Goal: Information Seeking & Learning: Learn about a topic

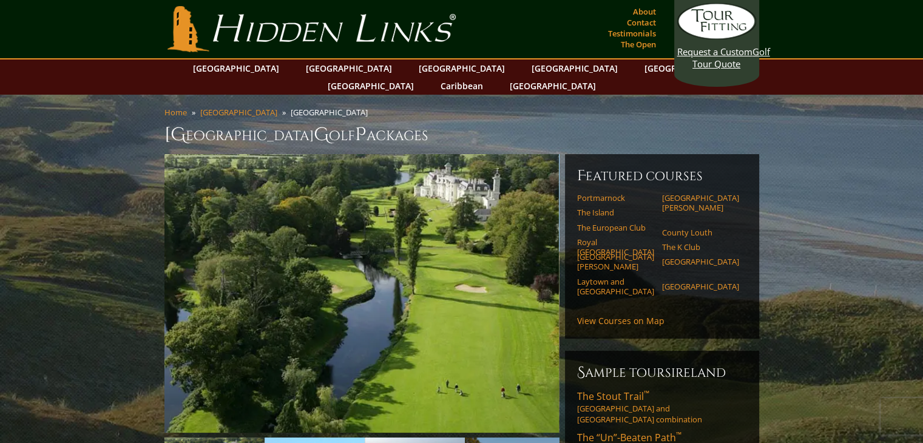
drag, startPoint x: 264, startPoint y: 98, endPoint x: 525, endPoint y: 143, distance: 264.7
click at [525, 154] on img at bounding box center [361, 293] width 394 height 278
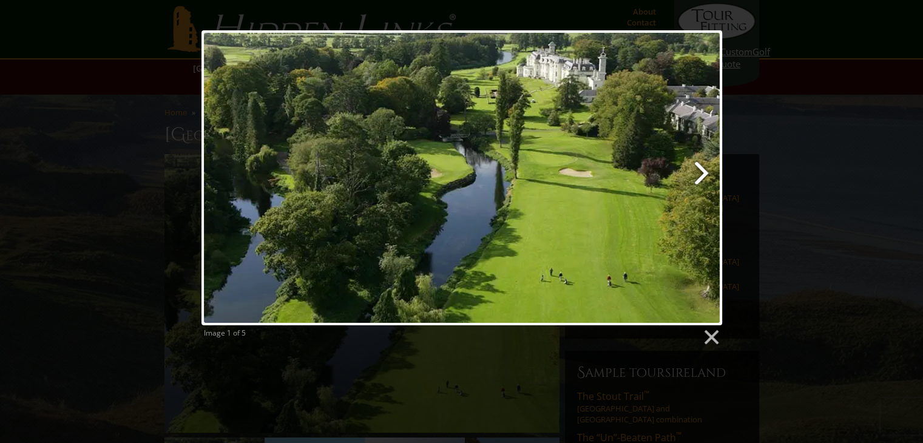
click at [707, 168] on link at bounding box center [554, 177] width 333 height 295
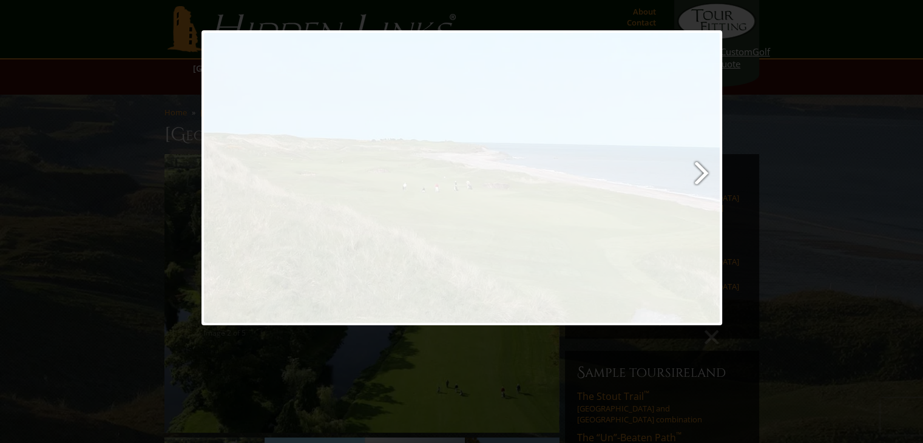
click at [707, 168] on link at bounding box center [554, 177] width 333 height 295
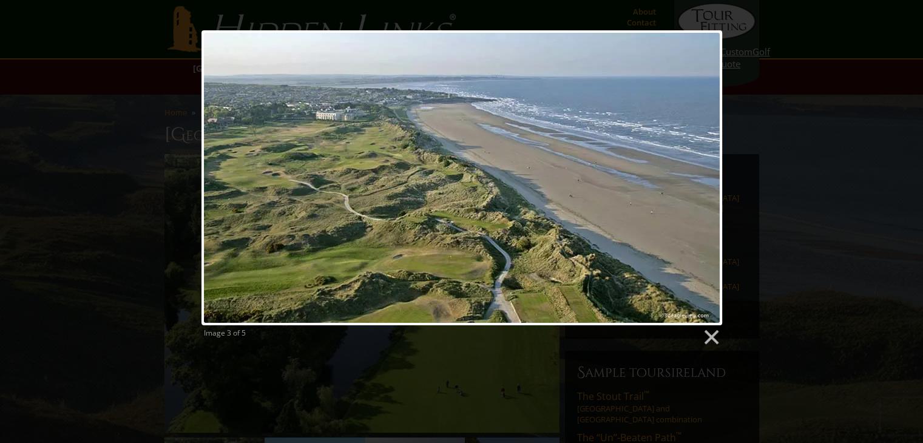
drag, startPoint x: 707, startPoint y: 168, endPoint x: 805, endPoint y: 141, distance: 102.0
click at [805, 141] on div "Image 3 of 5" at bounding box center [461, 188] width 923 height 316
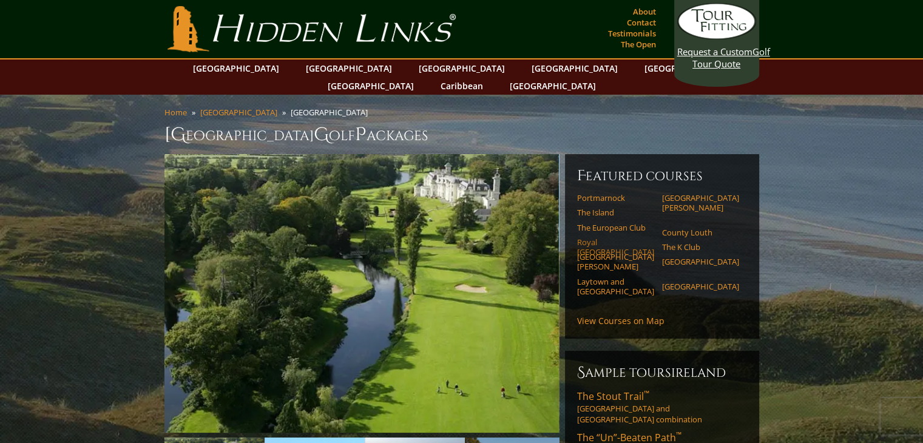
click at [614, 237] on link "Royal [GEOGRAPHIC_DATA]" at bounding box center [615, 247] width 77 height 20
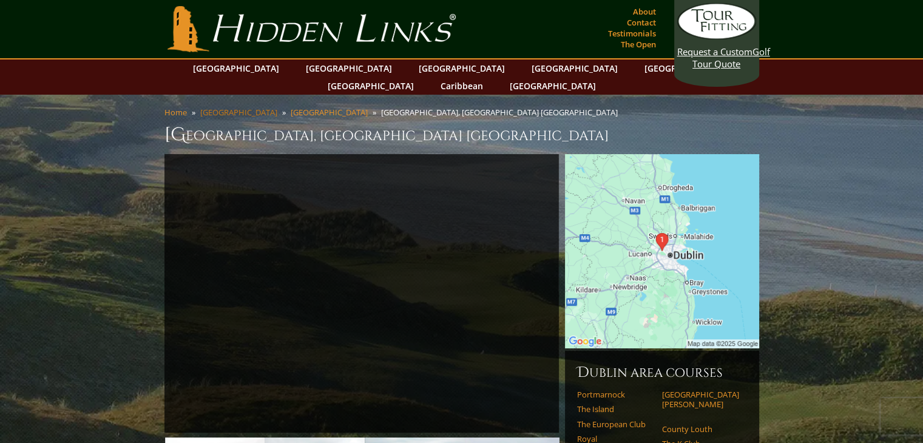
click at [214, 107] on link "[GEOGRAPHIC_DATA]" at bounding box center [238, 112] width 77 height 11
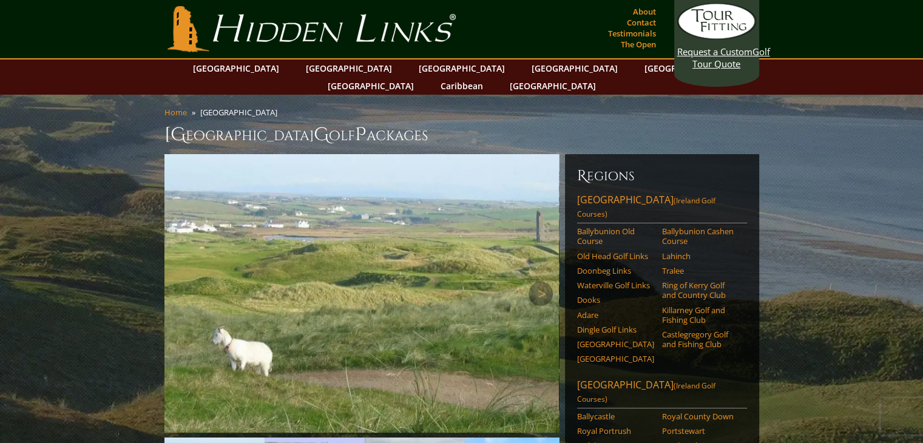
click at [485, 185] on img at bounding box center [361, 293] width 394 height 278
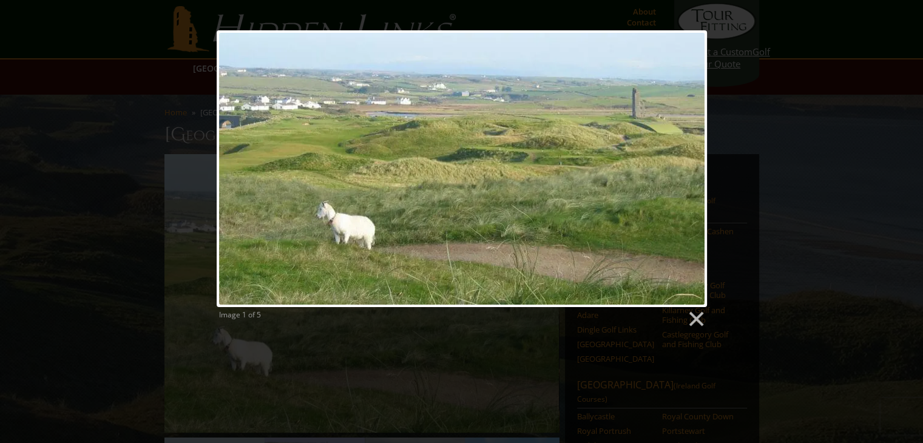
click at [752, 189] on div "Image 1 of 5" at bounding box center [461, 179] width 923 height 298
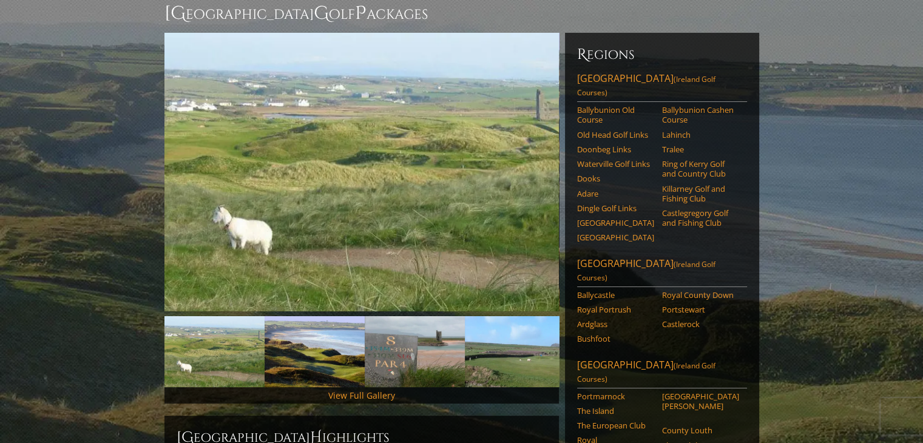
scroll to position [508, 0]
